Goal: Information Seeking & Learning: Find contact information

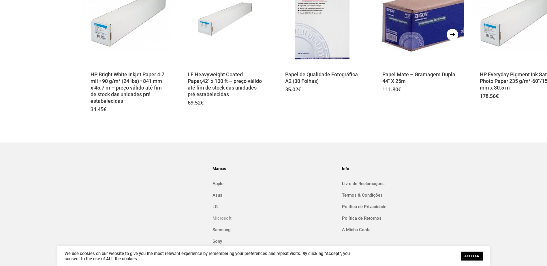
scroll to position [294, 0]
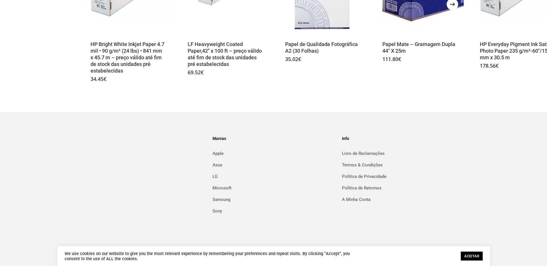
click at [476, 254] on link "ACEITAR" at bounding box center [472, 256] width 22 height 9
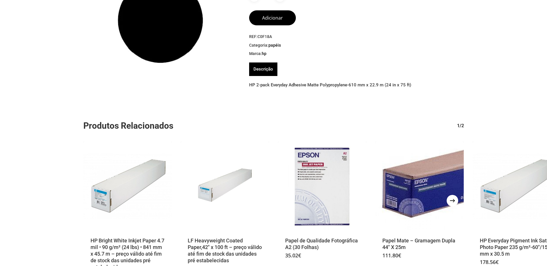
scroll to position [0, 0]
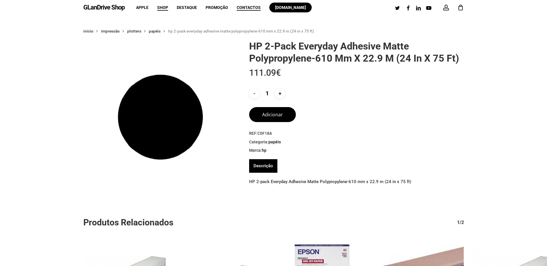
click at [252, 7] on span "Contactos" at bounding box center [249, 7] width 24 height 5
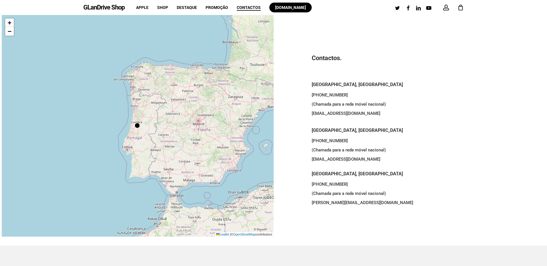
click at [137, 126] on div at bounding box center [137, 125] width 5 height 5
click at [135, 125] on div at bounding box center [137, 125] width 5 height 5
click at [136, 128] on div at bounding box center [137, 126] width 6 height 6
click at [136, 125] on div at bounding box center [137, 125] width 5 height 5
click at [173, 113] on div "+ − Leaflet | © OpenStreetMap contributors" at bounding box center [138, 126] width 272 height 222
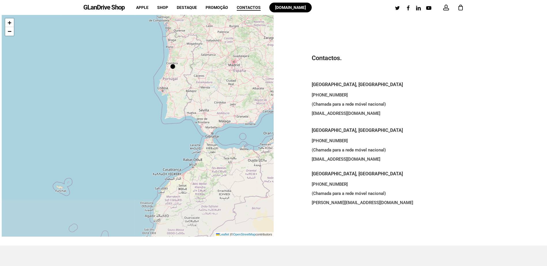
drag, startPoint x: 175, startPoint y: 117, endPoint x: 211, endPoint y: 49, distance: 77.1
click at [211, 49] on div "+ − Leaflet | © OpenStreetMap contributors" at bounding box center [138, 126] width 272 height 222
click at [164, 8] on span "Shop" at bounding box center [162, 7] width 11 height 5
click at [164, 7] on span "Shop" at bounding box center [162, 7] width 11 height 5
